Goal: Task Accomplishment & Management: Manage account settings

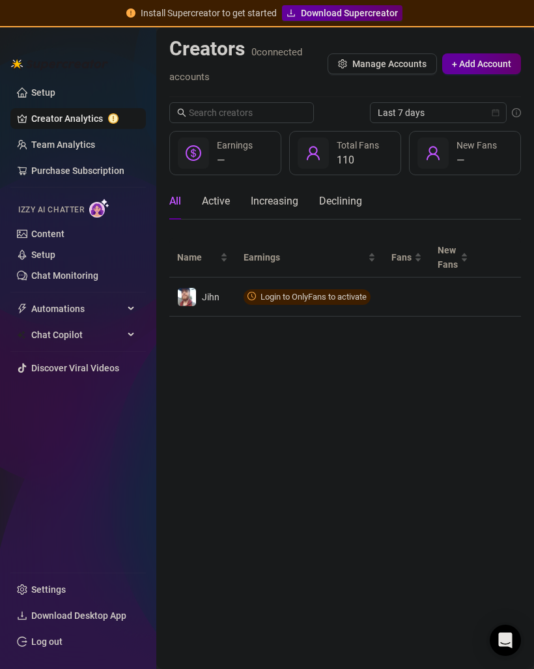
click at [414, 66] on span "Manage Accounts" at bounding box center [390, 64] width 74 height 10
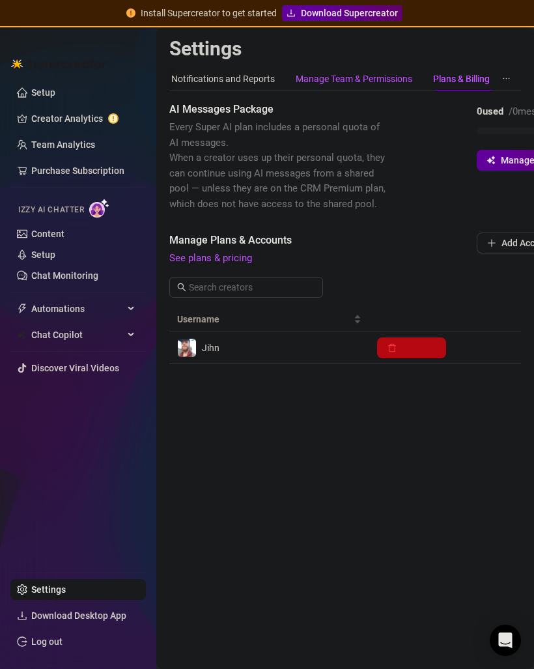
click at [392, 74] on div "Manage Team & Permissions" at bounding box center [354, 79] width 117 height 14
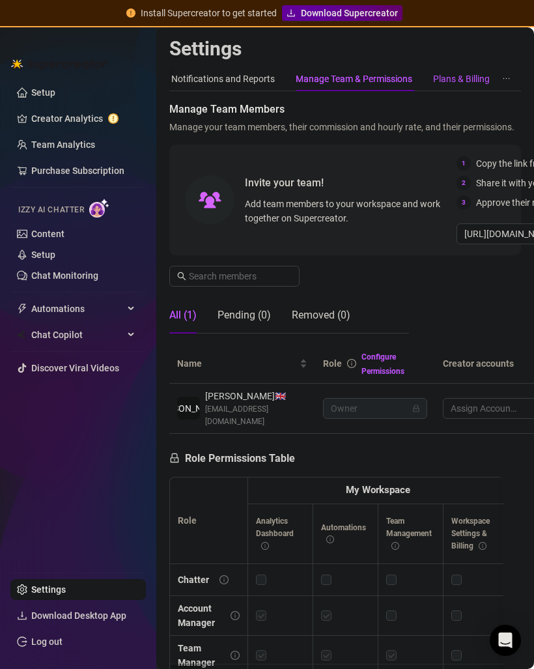
click at [445, 76] on div "Plans & Billing" at bounding box center [461, 79] width 57 height 14
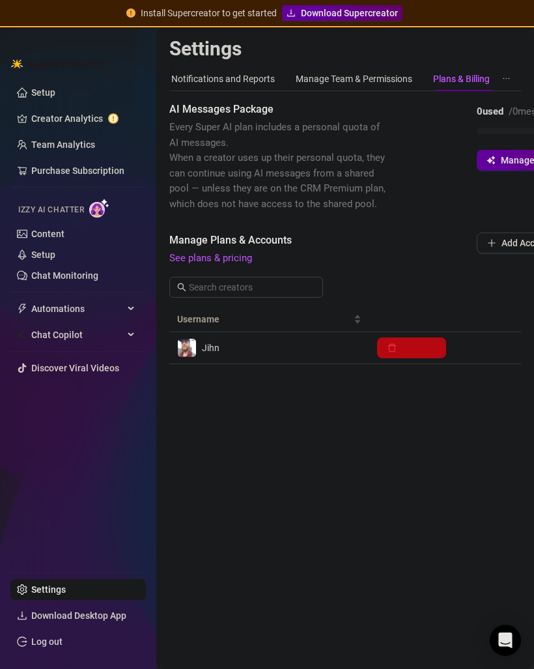
click at [216, 254] on link "See plans & pricing" at bounding box center [210, 258] width 83 height 12
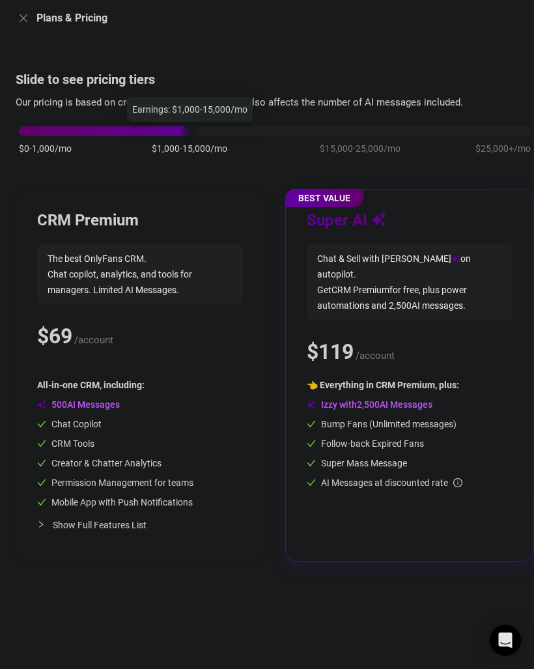
click at [27, 131] on div "$0-1,000/mo $1,000-15,000/mo $15,000-25,000/mo $25,000+/mo" at bounding box center [275, 128] width 512 height 8
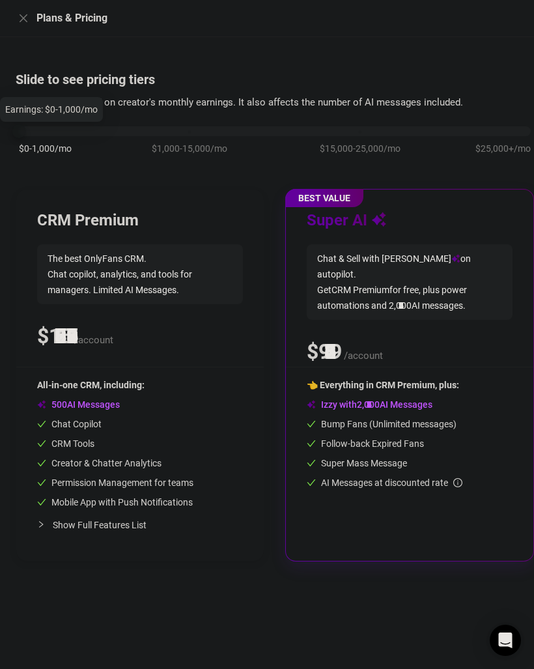
click at [22, 124] on div "$0-1,000/mo $1,000-15,000/mo $15,000-25,000/mo $25,000+/mo" at bounding box center [275, 128] width 512 height 8
click at [21, 124] on div at bounding box center [19, 131] width 14 height 14
click at [175, 126] on div "$0-1,000/mo $1,000-15,000/mo $15,000-25,000/mo $25,000+/mo" at bounding box center [275, 128] width 512 height 8
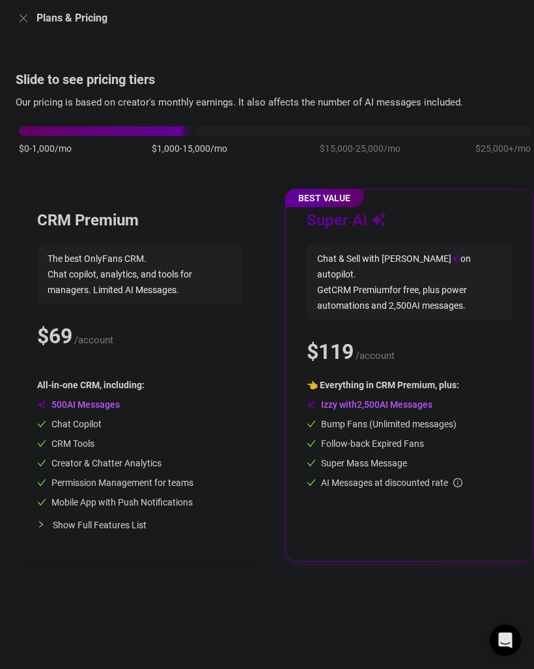
click at [23, 128] on div "$0-1,000/mo $1,000-15,000/mo $15,000-25,000/mo $25,000+/mo" at bounding box center [275, 128] width 512 height 8
click at [31, 18] on button "Close" at bounding box center [24, 18] width 16 height 16
